Goal: Task Accomplishment & Management: Complete application form

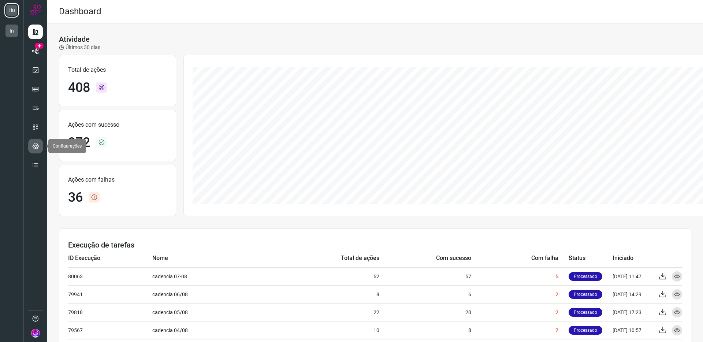
click at [36, 146] on icon at bounding box center [35, 146] width 7 height 7
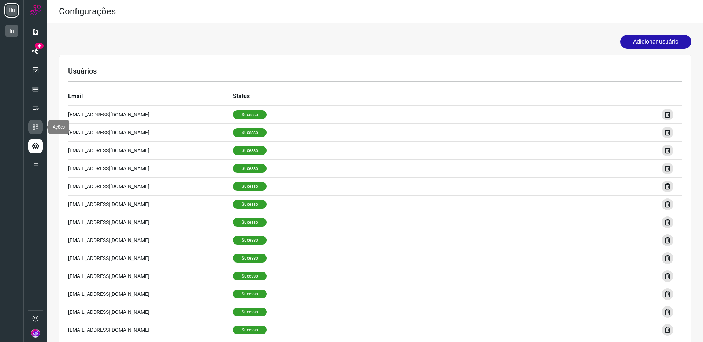
click at [38, 123] on icon at bounding box center [35, 126] width 7 height 7
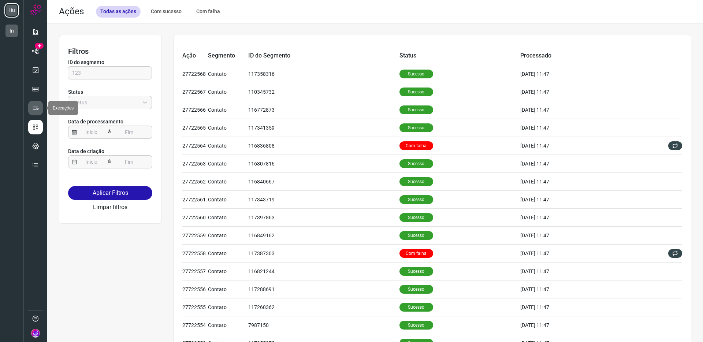
click at [38, 110] on icon at bounding box center [35, 107] width 7 height 7
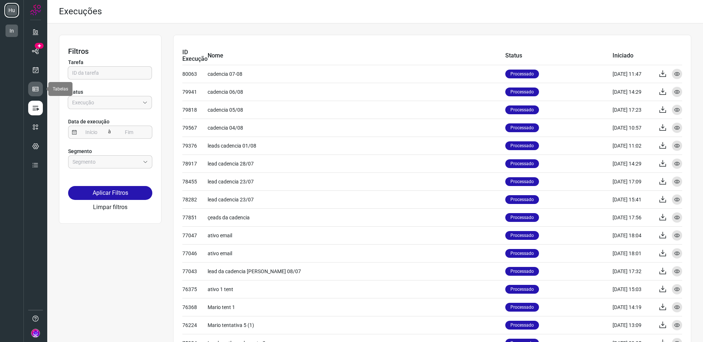
click at [38, 90] on icon at bounding box center [35, 88] width 7 height 7
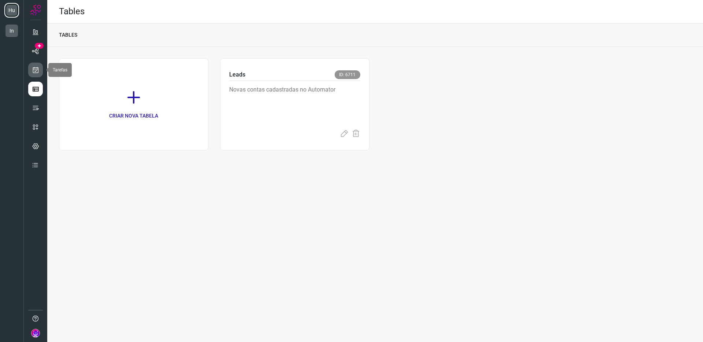
click at [37, 71] on icon at bounding box center [36, 69] width 8 height 7
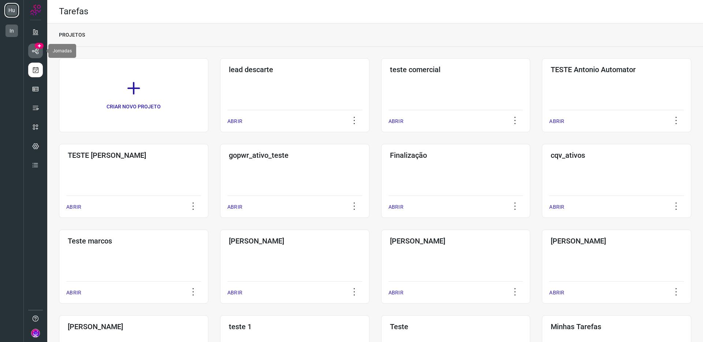
click at [38, 52] on icon at bounding box center [36, 50] width 8 height 7
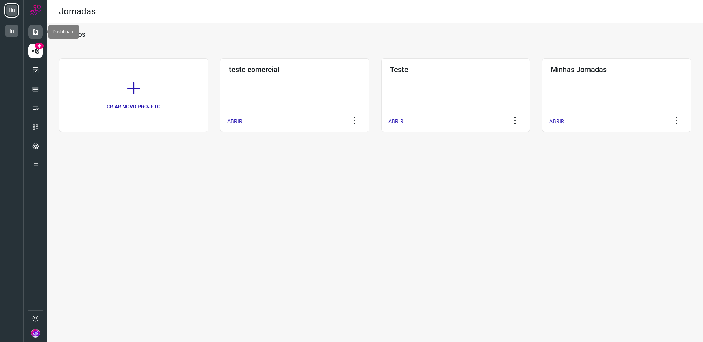
click at [34, 35] on icon at bounding box center [35, 31] width 7 height 7
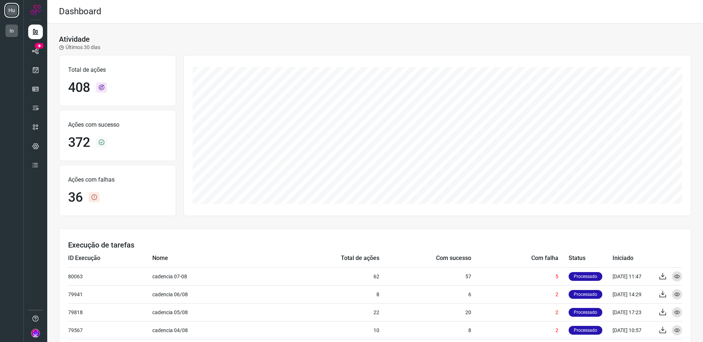
click at [37, 330] on img at bounding box center [35, 333] width 9 height 9
click at [36, 272] on div at bounding box center [35, 171] width 23 height 342
click at [36, 50] on icon at bounding box center [36, 50] width 8 height 7
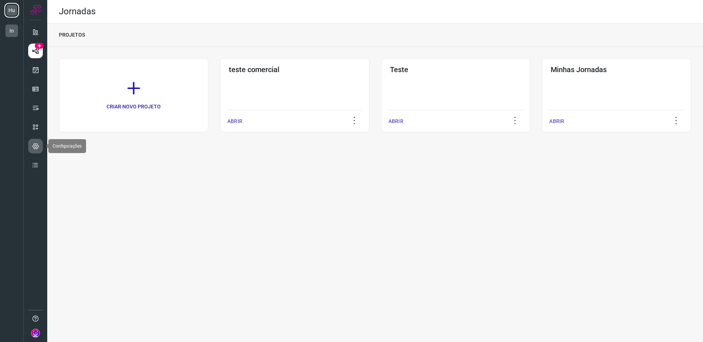
click at [36, 147] on icon at bounding box center [35, 146] width 7 height 7
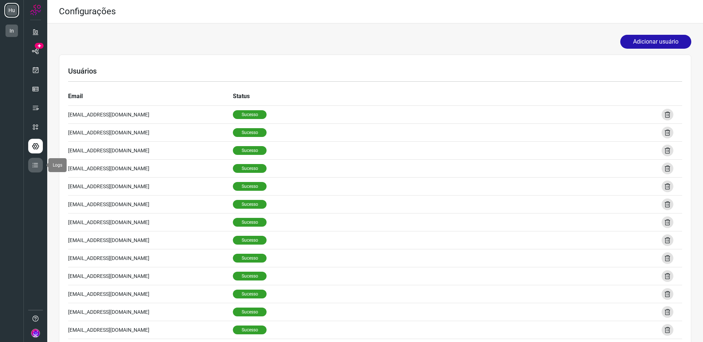
click at [35, 167] on icon at bounding box center [35, 165] width 7 height 7
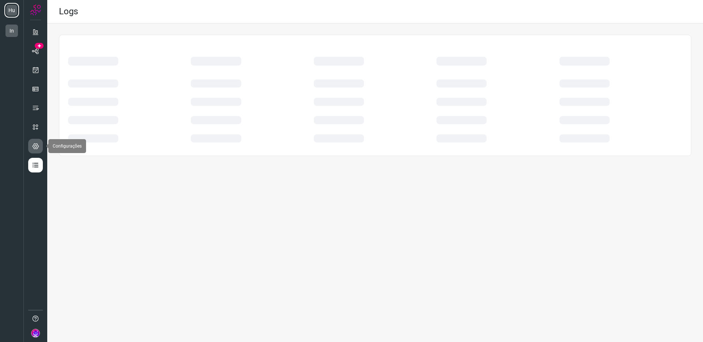
click at [33, 147] on icon at bounding box center [35, 146] width 7 height 7
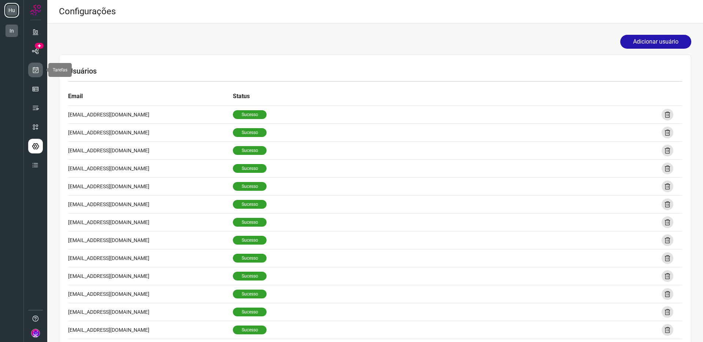
click at [39, 71] on link at bounding box center [35, 70] width 15 height 15
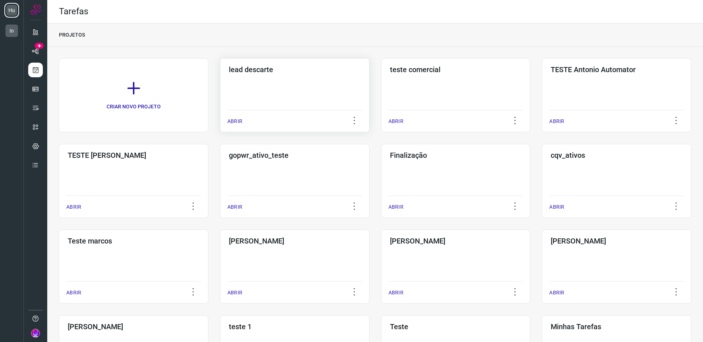
click at [381, 75] on div "lead descarte ABRIR" at bounding box center [455, 95] width 149 height 74
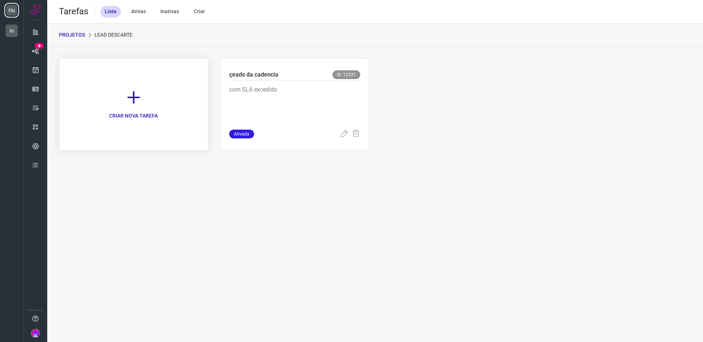
click at [130, 86] on link "CRIAR NOVA TAREFA" at bounding box center [133, 104] width 149 height 92
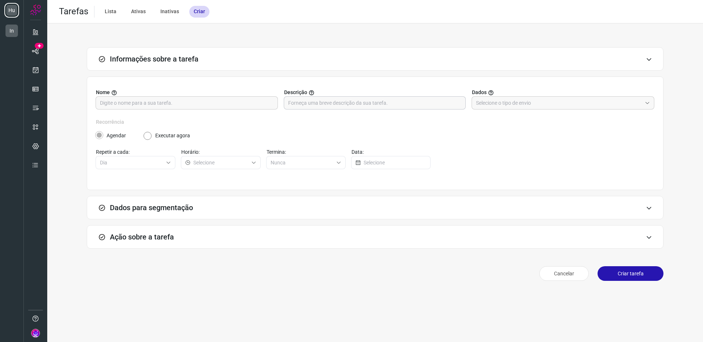
click at [446, 105] on input "text" at bounding box center [375, 103] width 174 height 12
click at [522, 103] on input "text" at bounding box center [559, 103] width 166 height 12
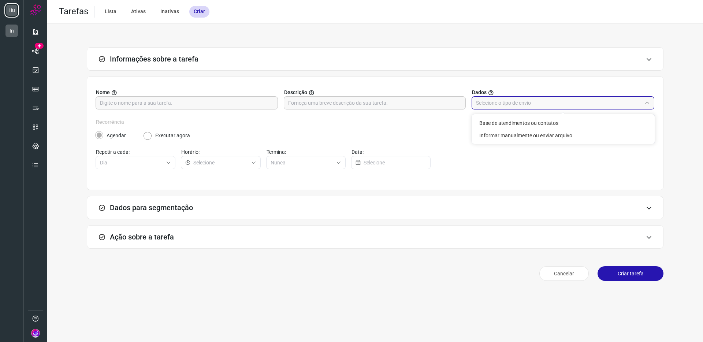
click at [348, 126] on div "Recorrência Agendar Executar agora" at bounding box center [375, 128] width 559 height 21
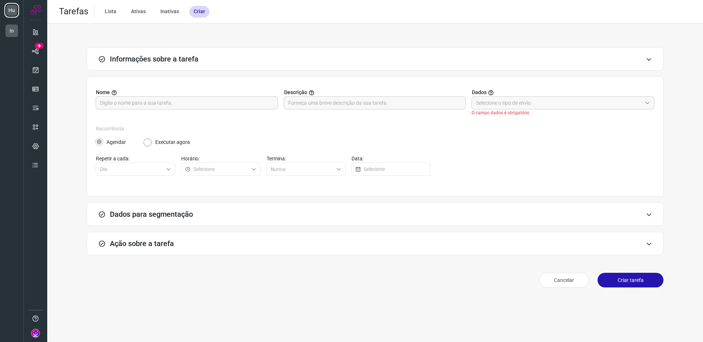
click at [209, 206] on div "Dados para segmentação" at bounding box center [375, 214] width 577 height 23
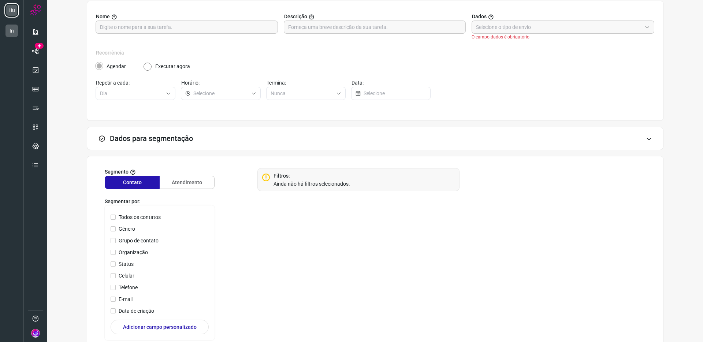
scroll to position [158, 0]
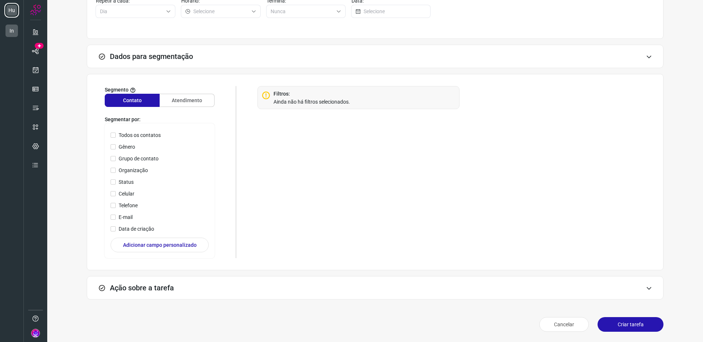
click at [190, 282] on div "Ação sobre a tarefa" at bounding box center [375, 287] width 577 height 23
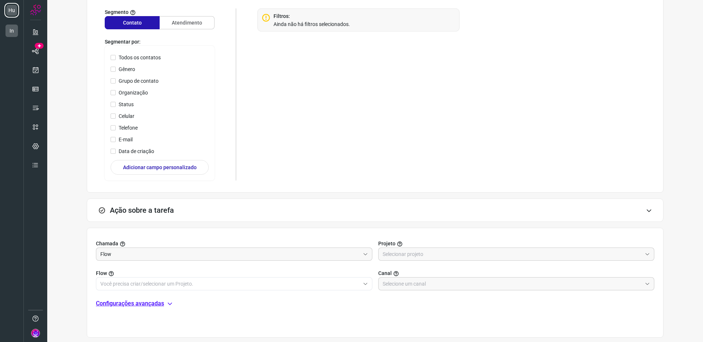
scroll to position [274, 0]
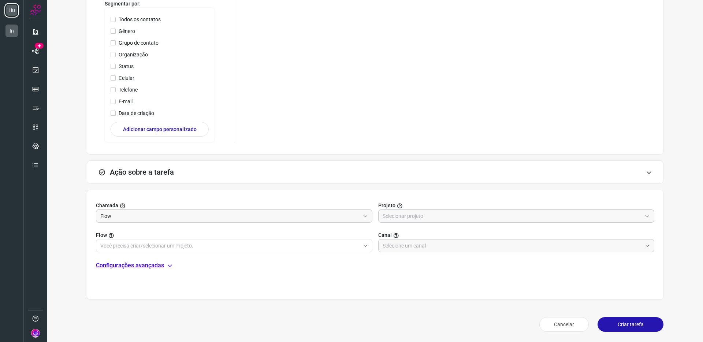
click at [413, 215] on input "text" at bounding box center [513, 216] width 260 height 12
click at [417, 210] on div at bounding box center [516, 216] width 277 height 13
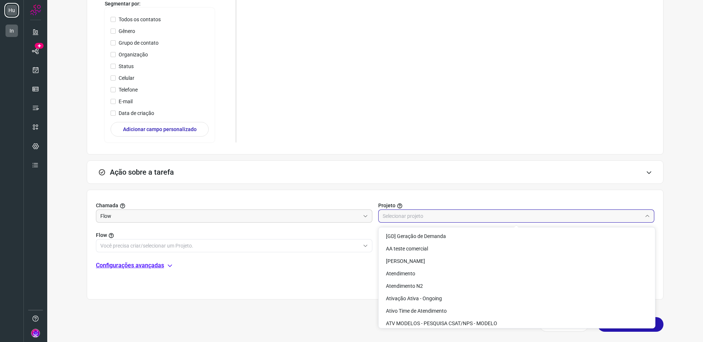
click at [413, 215] on input "text" at bounding box center [513, 216] width 260 height 12
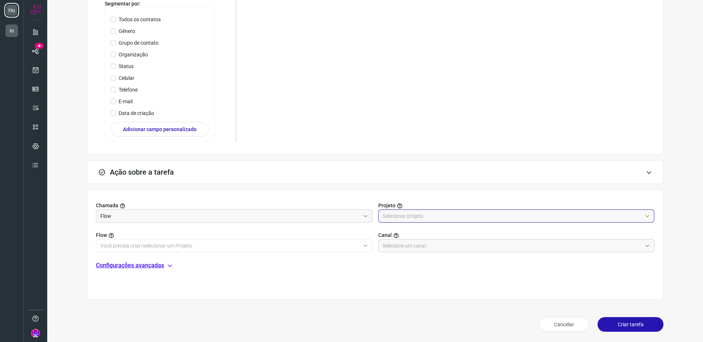
click at [413, 215] on input "text" at bounding box center [513, 216] width 260 height 12
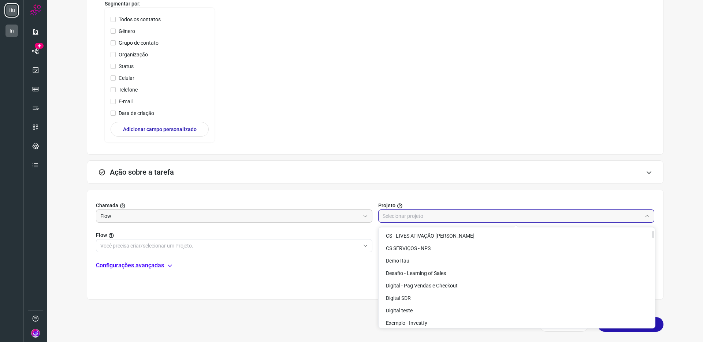
scroll to position [0, 0]
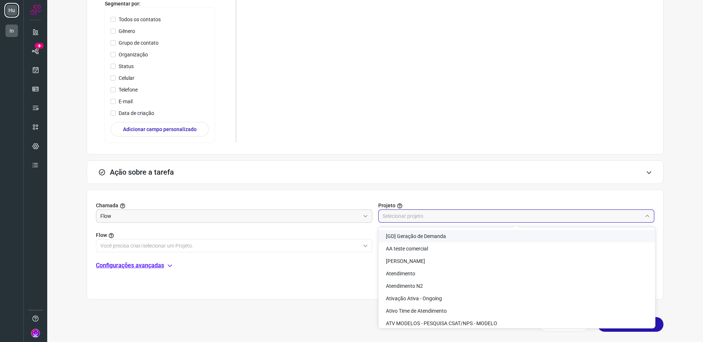
click at [408, 213] on input "text" at bounding box center [513, 216] width 260 height 12
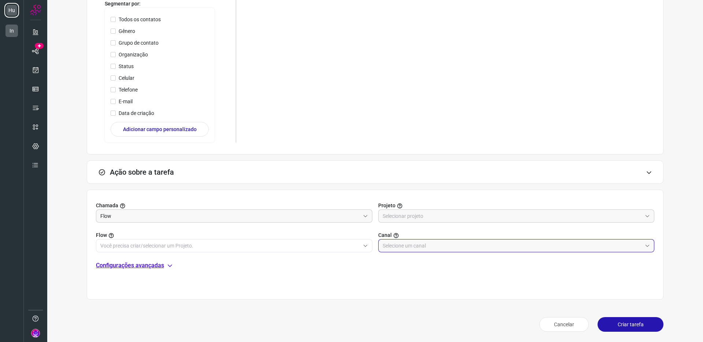
click at [412, 244] on input "text" at bounding box center [513, 246] width 260 height 12
click at [272, 282] on div "Chamada Flow Projeto Flow Canal Configurações avançadas" at bounding box center [375, 245] width 577 height 110
click at [139, 280] on div "Chamada Flow Projeto Flow Canal O campo canal é obrigatório Configurações avanç…" at bounding box center [375, 245] width 577 height 110
click at [141, 277] on div "Chamada Flow Projeto Flow Canal O campo canal é obrigatório Configurações avanç…" at bounding box center [375, 245] width 577 height 110
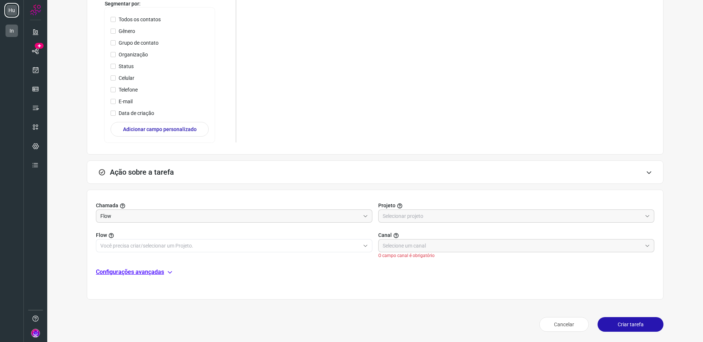
click at [153, 273] on p "Configurações avançadas" at bounding box center [130, 272] width 68 height 9
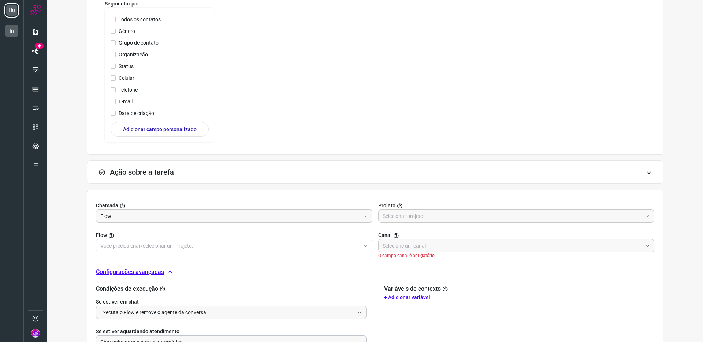
scroll to position [365, 0]
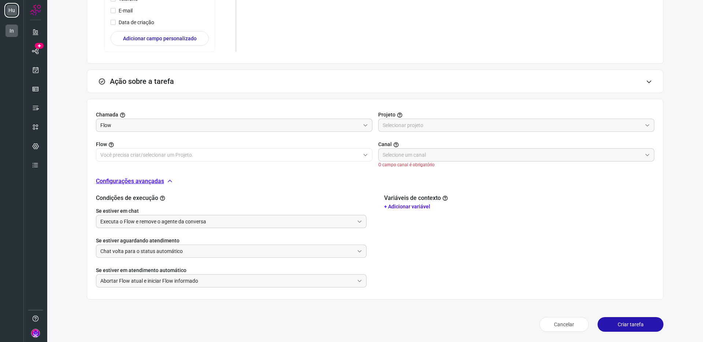
click at [153, 174] on div "Chamada Flow Projeto Flow Canal O campo canal é obrigatório Configurações avanç…" at bounding box center [375, 199] width 577 height 201
click at [152, 180] on p "Configurações avançadas" at bounding box center [130, 181] width 68 height 9
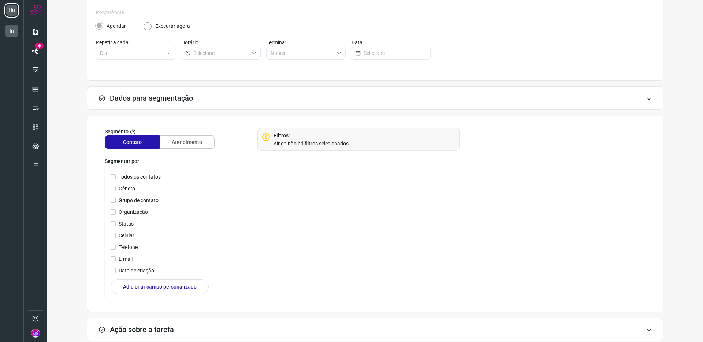
scroll to position [94, 0]
